Goal: Find specific page/section: Locate item on page

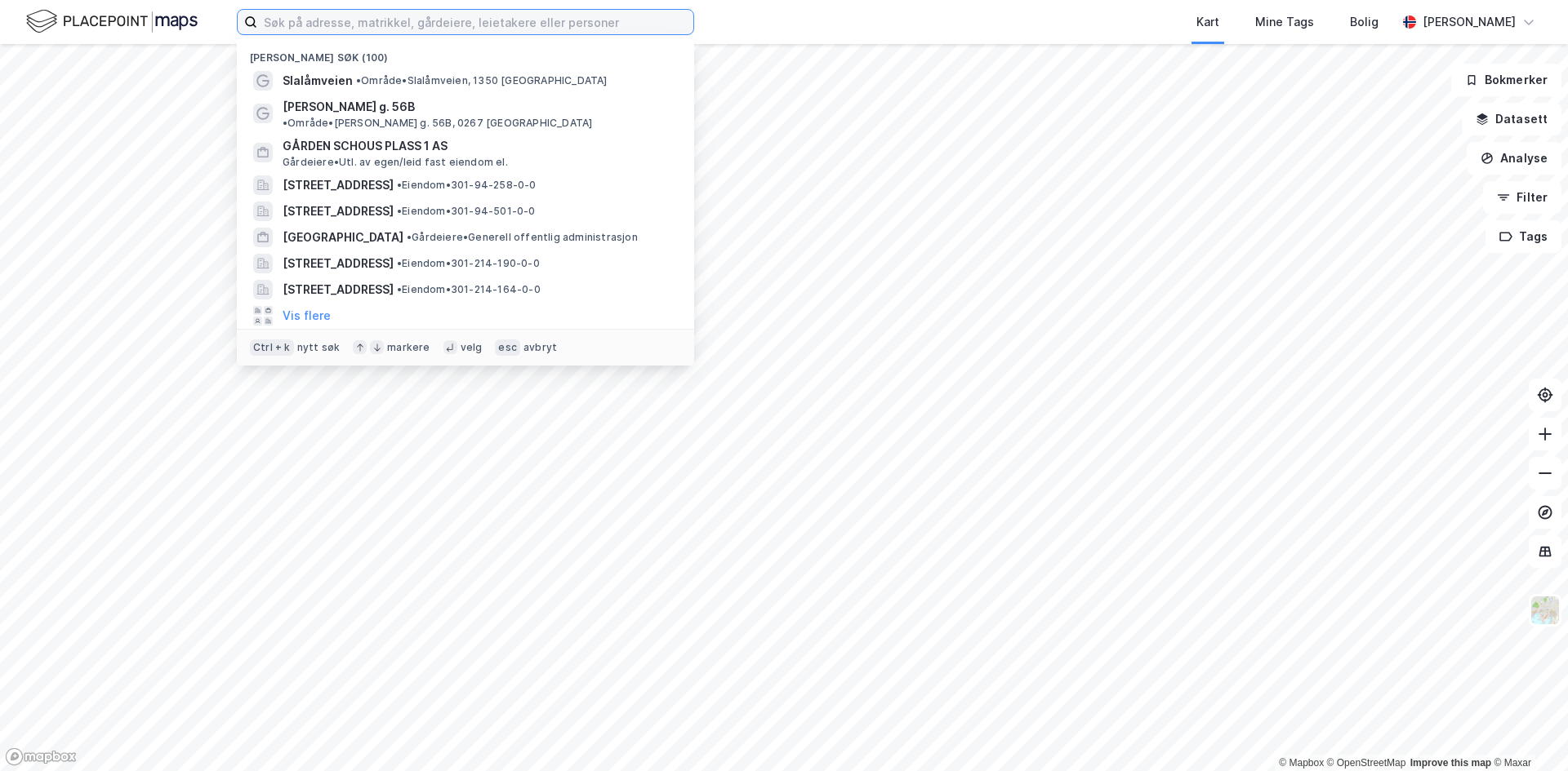
click at [384, 22] on input at bounding box center [474, 22] width 436 height 24
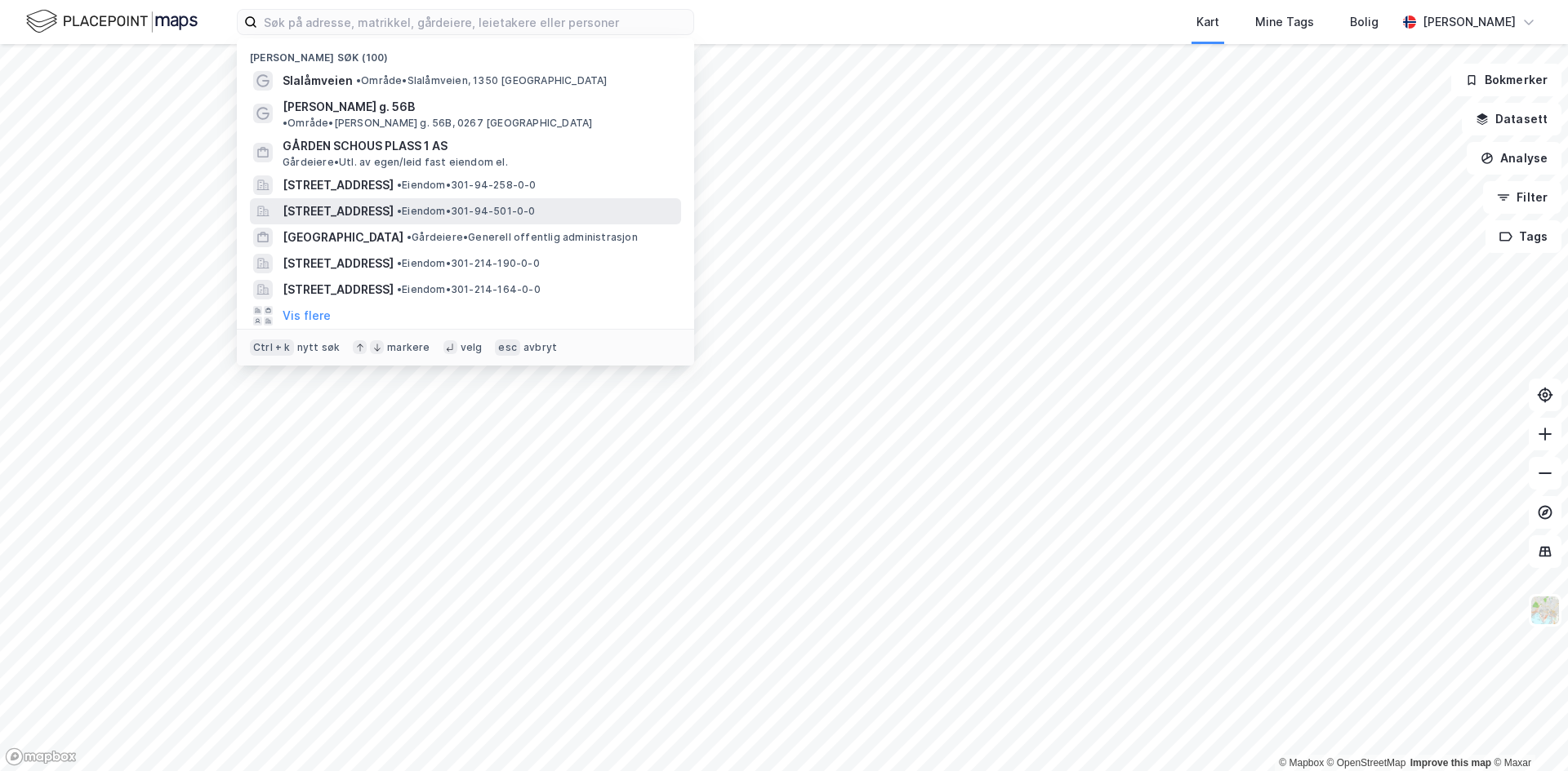
click at [375, 201] on span "[STREET_ADDRESS]" at bounding box center [337, 211] width 112 height 20
